Goal: Check status: Check status

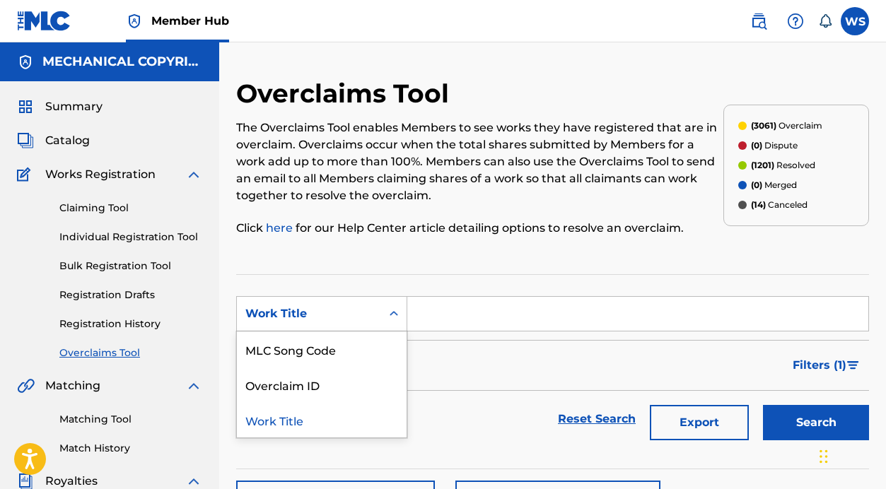
click at [358, 318] on div "Work Title" at bounding box center [308, 313] width 127 height 17
click at [326, 375] on div "Overclaim ID" at bounding box center [322, 384] width 170 height 35
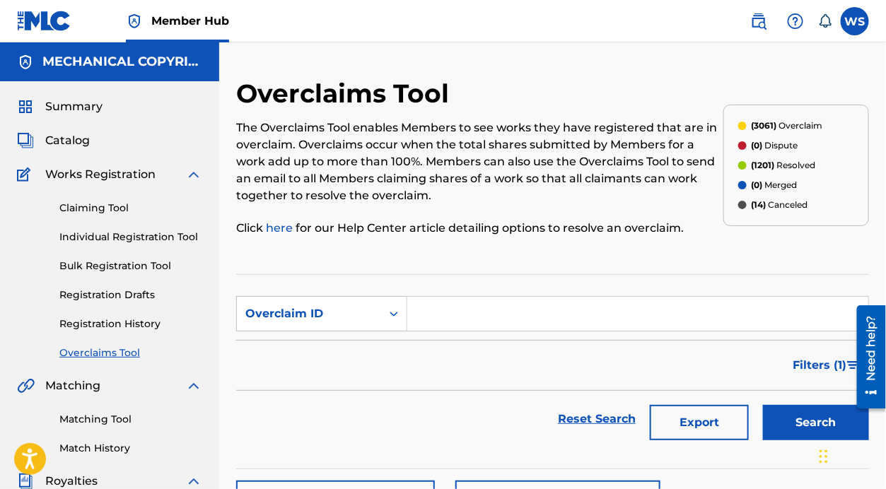
click at [515, 315] on input "Search Form" at bounding box center [637, 314] width 461 height 34
paste input "35657"
click at [813, 413] on button "Search" at bounding box center [816, 422] width 106 height 35
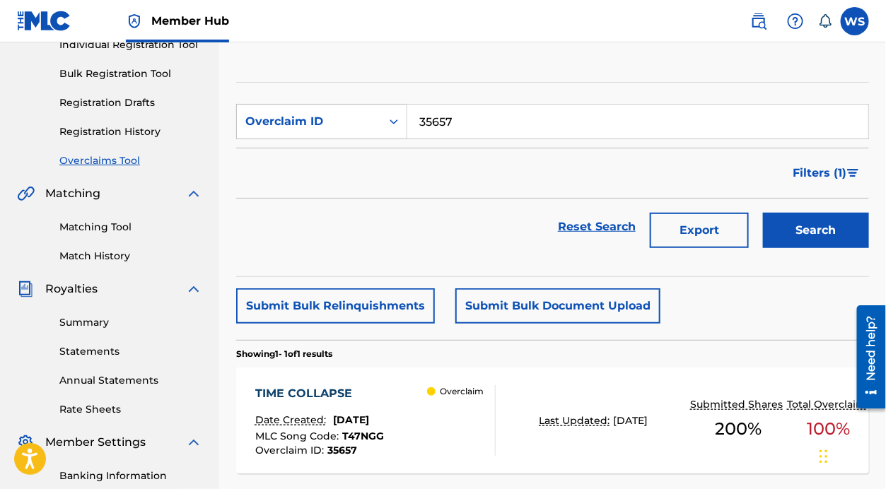
scroll to position [201, 0]
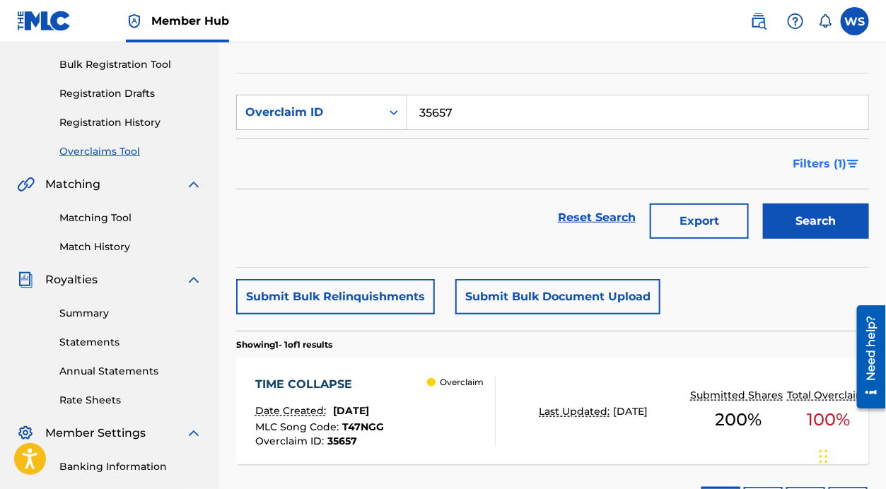
click at [866, 170] on button "Filters ( 1 )" at bounding box center [826, 163] width 85 height 35
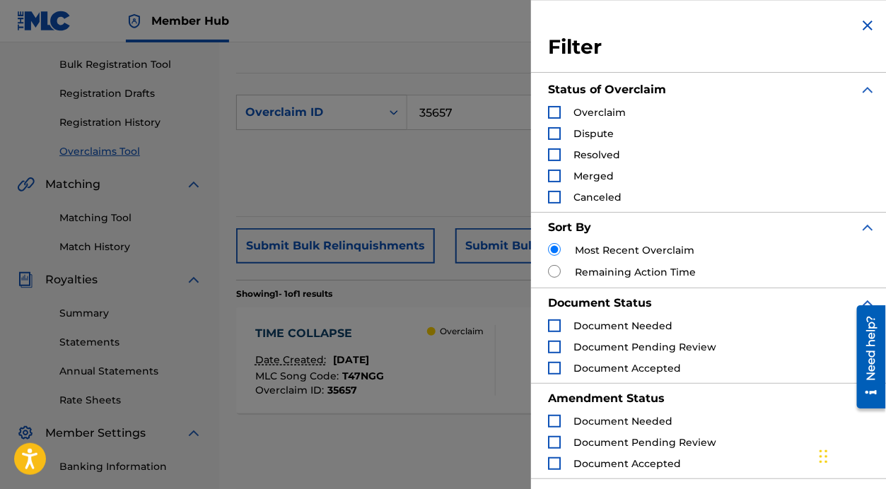
click at [863, 30] on img "Search Form" at bounding box center [867, 25] width 17 height 17
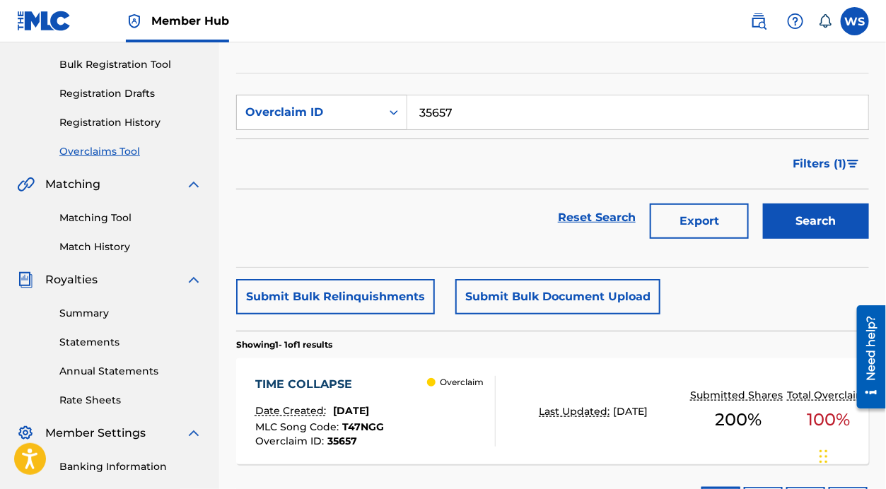
drag, startPoint x: 500, startPoint y: 114, endPoint x: 367, endPoint y: 148, distance: 138.0
click at [367, 148] on form "SearchWithCriteria2bc117ff-c950-4118-8a6a-c15f5daa089c Overclaim ID 35657 Filte…" at bounding box center [552, 170] width 633 height 151
paste input "7253"
type input "37253"
click at [838, 225] on button "Search" at bounding box center [816, 221] width 106 height 35
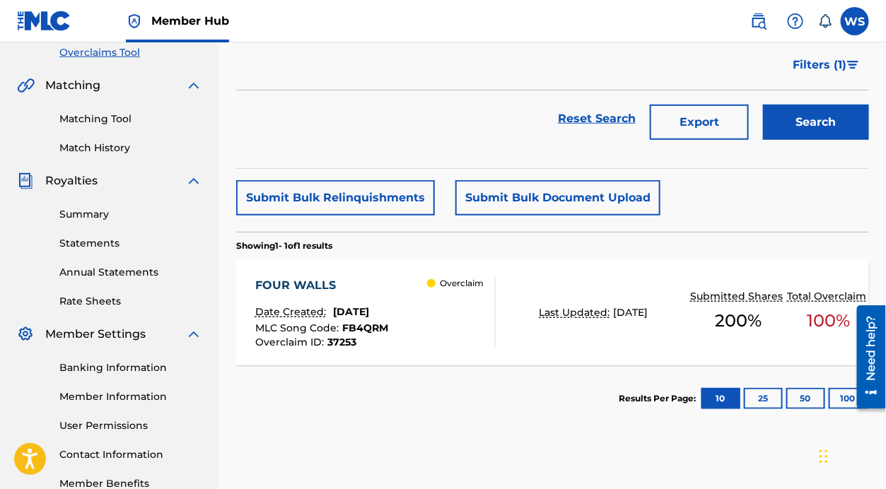
scroll to position [303, 0]
